Goal: Information Seeking & Learning: Learn about a topic

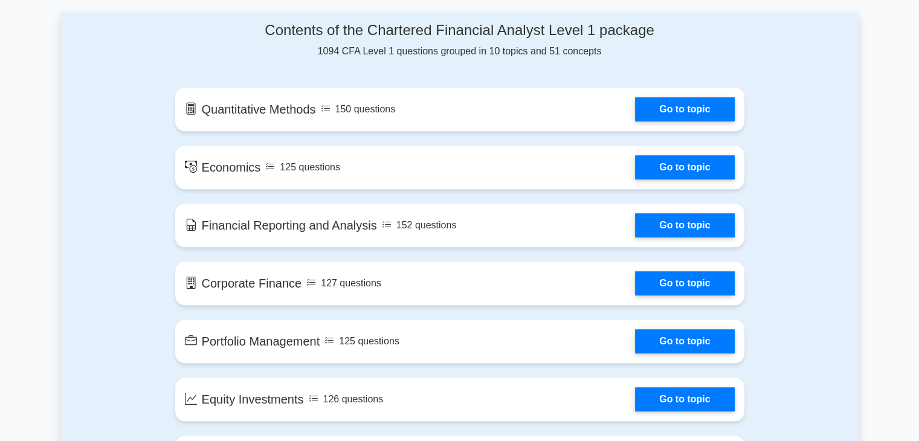
scroll to position [652, 0]
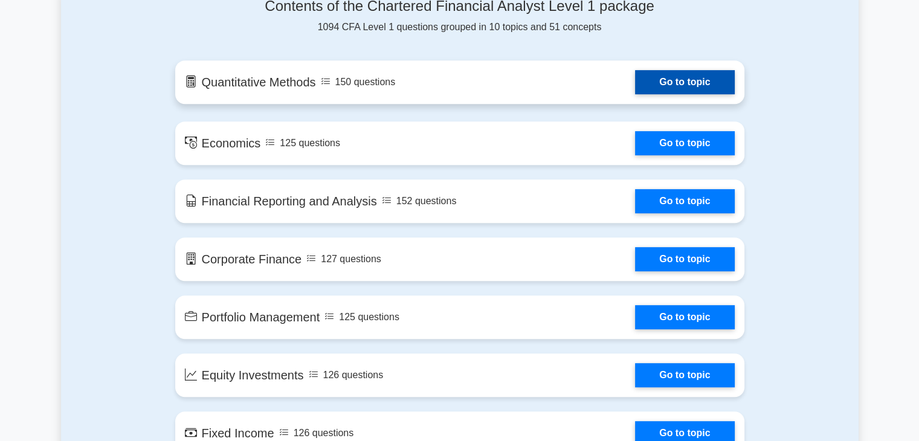
click at [635, 85] on link "Go to topic" at bounding box center [684, 82] width 99 height 24
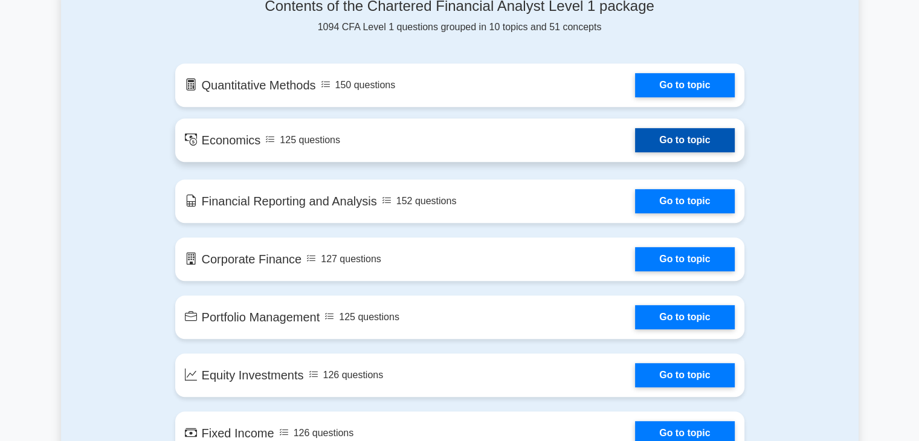
click at [635, 152] on link "Go to topic" at bounding box center [684, 140] width 99 height 24
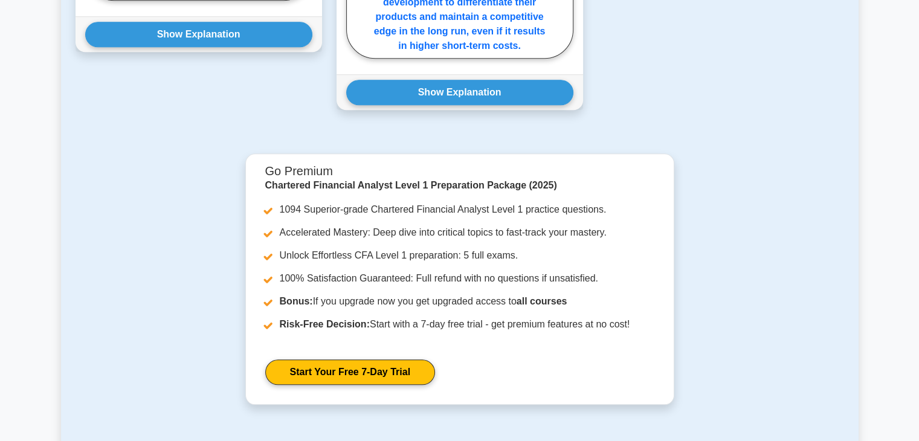
scroll to position [1259, 0]
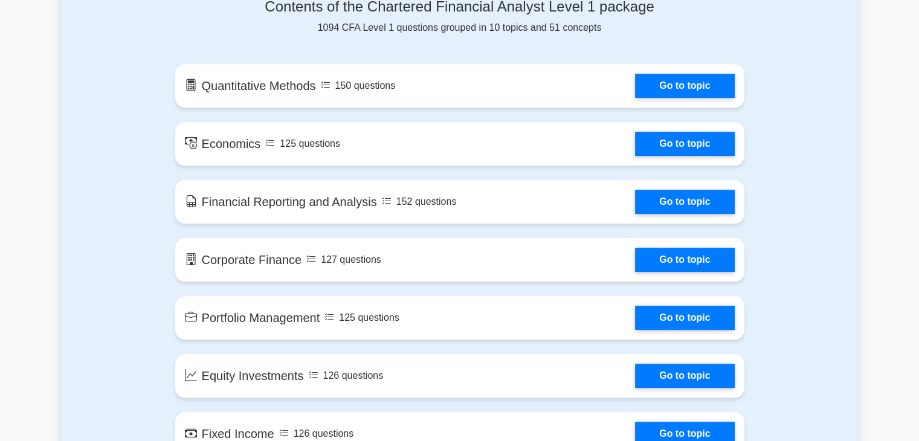
scroll to position [652, 0]
